Goal: Task Accomplishment & Management: Use online tool/utility

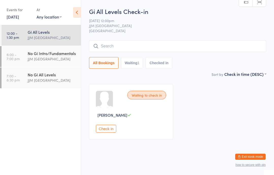
click at [182, 41] on input "search" at bounding box center [177, 46] width 177 height 12
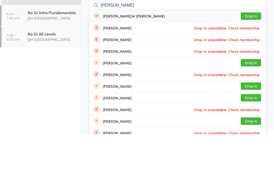
type input "[PERSON_NAME]"
click at [254, 53] on button "Drop in" at bounding box center [251, 56] width 20 height 7
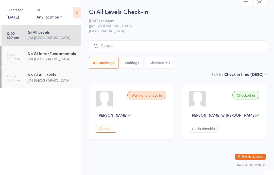
click at [152, 40] on input "search" at bounding box center [177, 46] width 177 height 12
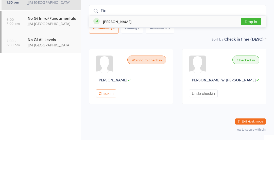
type input "Fio"
click at [249, 53] on button "Drop in" at bounding box center [251, 56] width 20 height 7
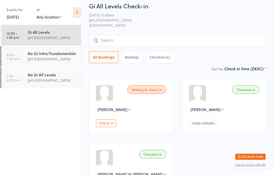
click at [107, 125] on button "Check in" at bounding box center [106, 123] width 20 height 8
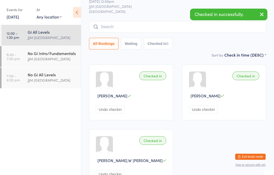
scroll to position [0, 0]
